Goal: Transaction & Acquisition: Purchase product/service

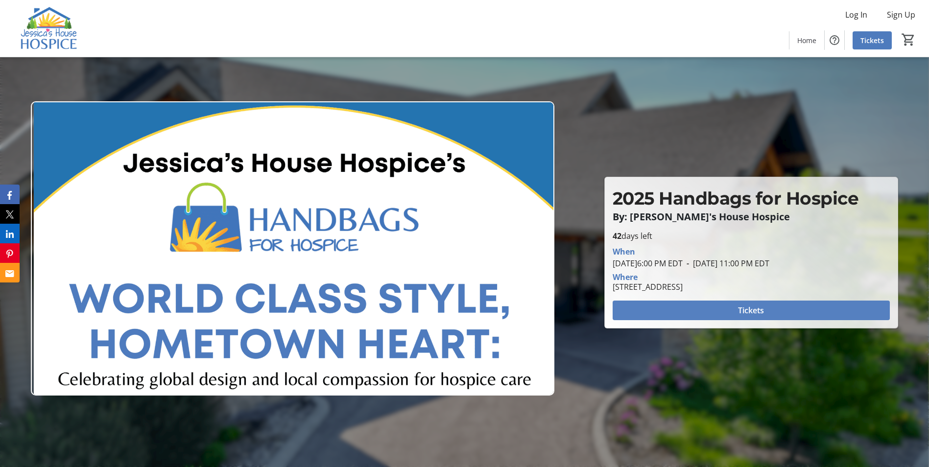
click at [750, 309] on span "Tickets" at bounding box center [751, 311] width 26 height 12
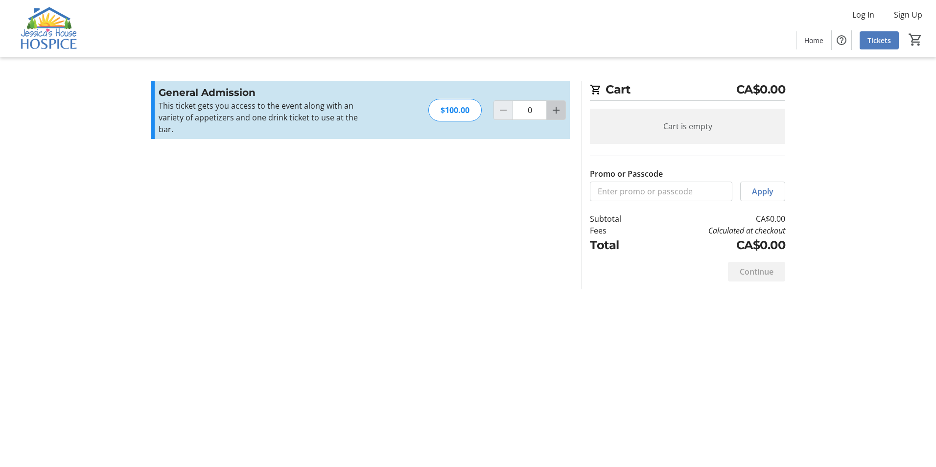
click at [556, 104] on mat-icon "Increment by one" at bounding box center [556, 110] width 12 height 12
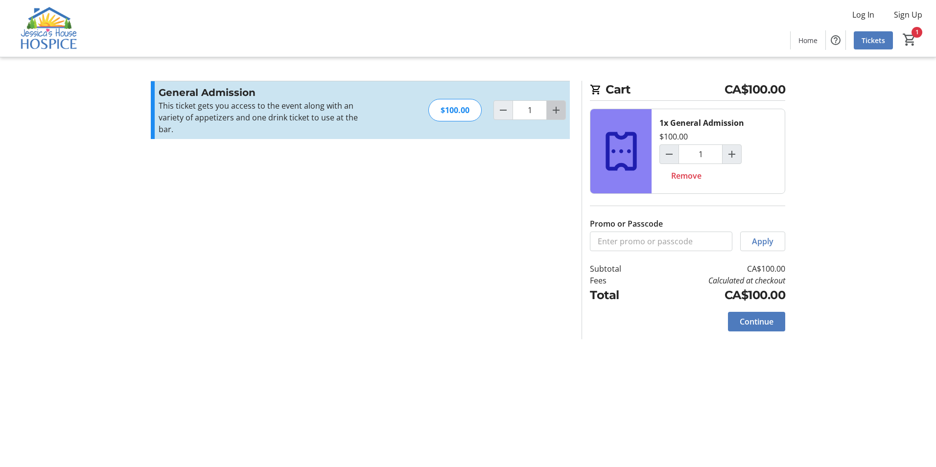
click at [556, 104] on mat-icon "Increment by one" at bounding box center [556, 110] width 12 height 12
type input "2"
click at [808, 39] on span "Home" at bounding box center [808, 40] width 19 height 10
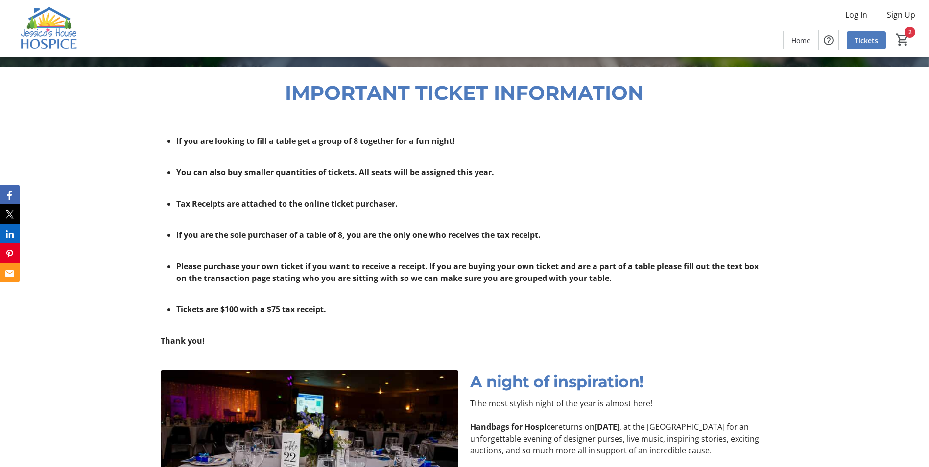
scroll to position [393, 0]
